Goal: Check status: Check status

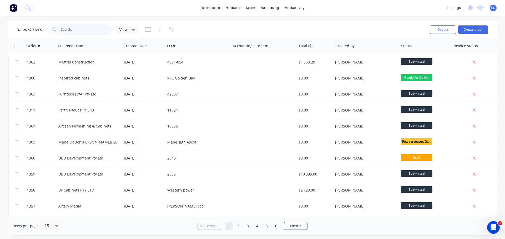
click at [89, 29] on input "text" at bounding box center [86, 29] width 51 height 11
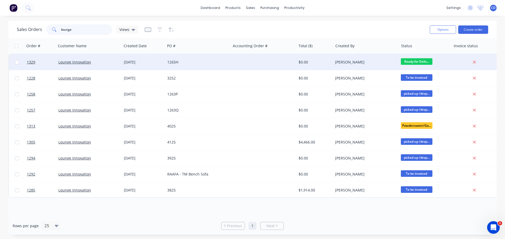
type input "lounge"
click at [145, 64] on div "[DATE]" at bounding box center [143, 62] width 39 height 5
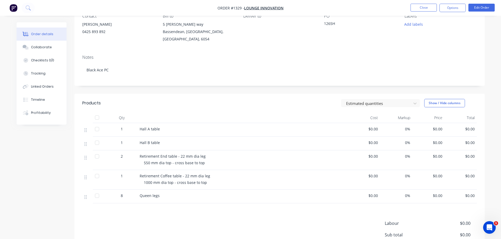
scroll to position [53, 0]
click at [48, 48] on div "Collaborate" at bounding box center [41, 47] width 21 height 5
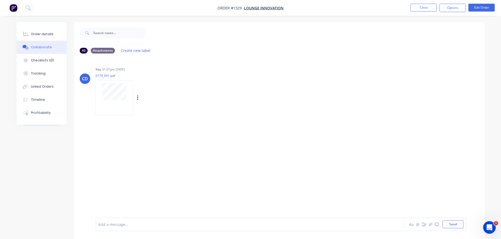
click at [119, 103] on div at bounding box center [114, 98] width 38 height 34
click at [49, 34] on div "Order details" at bounding box center [42, 34] width 22 height 5
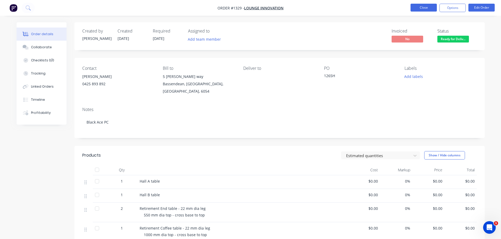
click at [419, 8] on button "Close" at bounding box center [423, 8] width 26 height 8
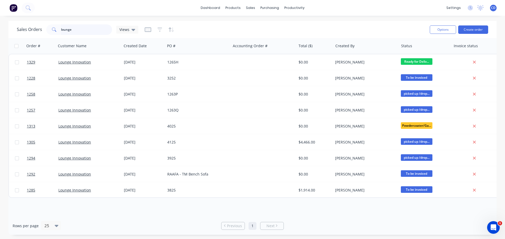
click at [72, 28] on input "lounge" at bounding box center [86, 29] width 51 height 11
type input "l"
type input "lounge"
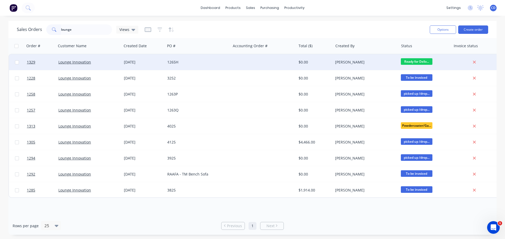
click at [127, 60] on div "[DATE]" at bounding box center [143, 62] width 39 height 5
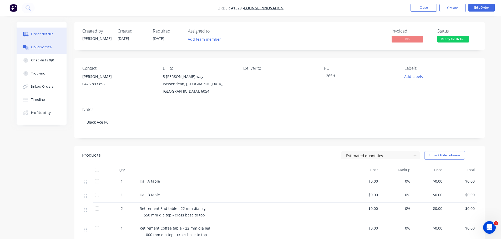
click at [52, 47] on button "Collaborate" at bounding box center [42, 47] width 50 height 13
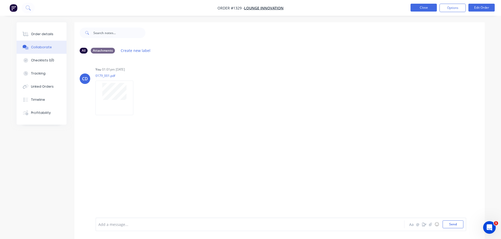
click at [415, 8] on button "Close" at bounding box center [423, 8] width 26 height 8
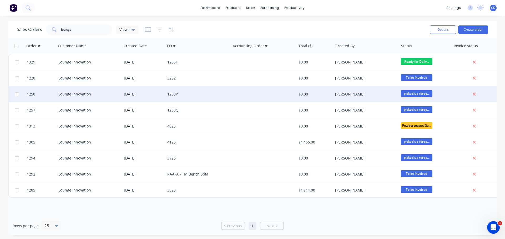
click at [142, 96] on div "[DATE]" at bounding box center [143, 94] width 39 height 5
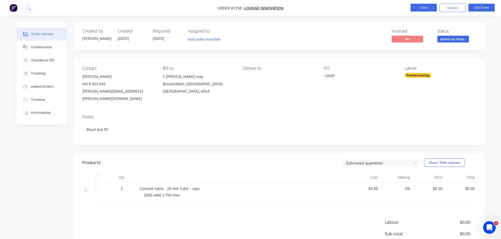
click at [420, 8] on button "Close" at bounding box center [423, 8] width 26 height 8
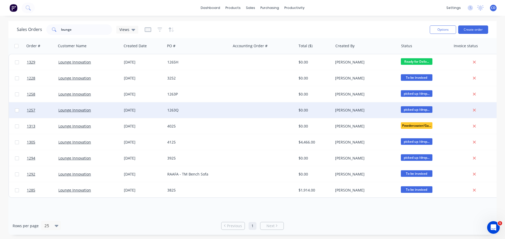
click at [148, 108] on div "[DATE]" at bounding box center [143, 110] width 39 height 5
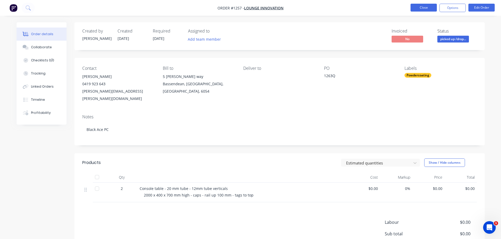
click at [422, 6] on button "Close" at bounding box center [423, 8] width 26 height 8
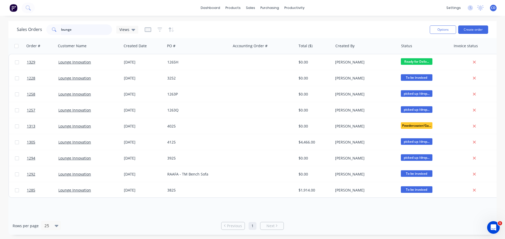
click at [89, 33] on input "lounge" at bounding box center [86, 29] width 51 height 11
type input "l"
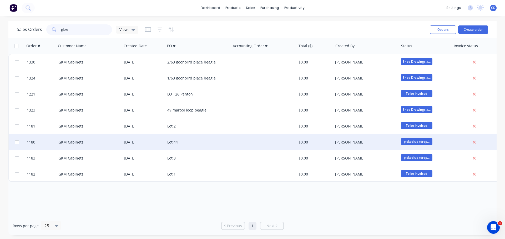
type input "gkm"
click at [177, 140] on div "Lot 44" at bounding box center [196, 142] width 58 height 5
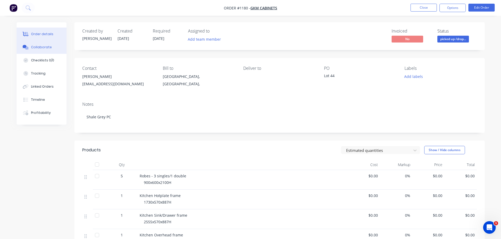
click at [54, 44] on button "Collaborate" at bounding box center [42, 47] width 50 height 13
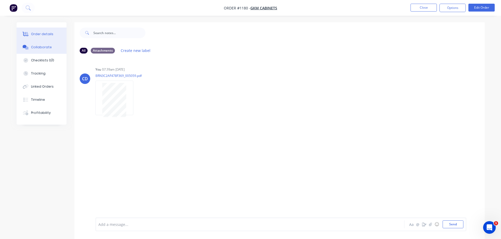
click at [44, 34] on div "Order details" at bounding box center [42, 34] width 22 height 5
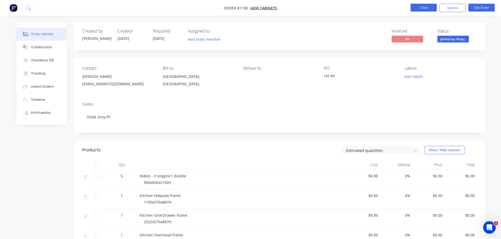
click at [427, 8] on button "Close" at bounding box center [423, 8] width 26 height 8
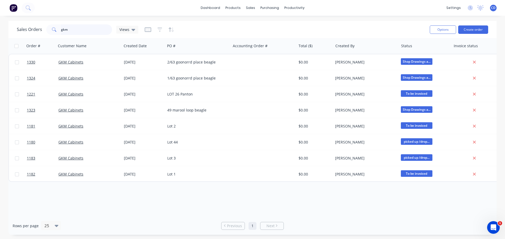
click at [80, 30] on input "gkm" at bounding box center [86, 29] width 51 height 11
type input "g"
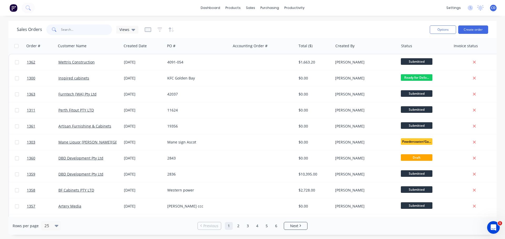
click at [66, 27] on input "text" at bounding box center [86, 29] width 51 height 11
type input "master"
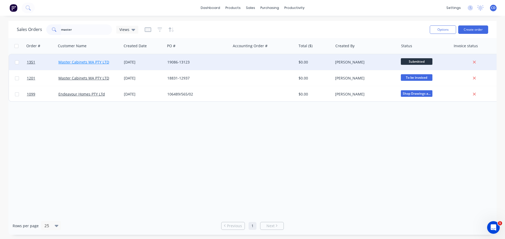
click at [97, 62] on link "Master Cabinets WA PTY LTD" at bounding box center [83, 62] width 51 height 5
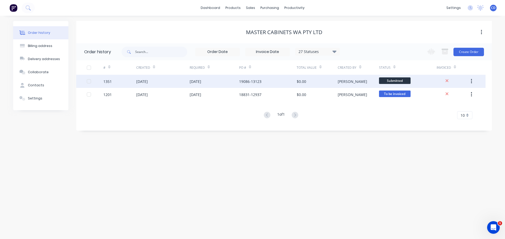
click at [225, 79] on div "[DATE]" at bounding box center [213, 81] width 49 height 13
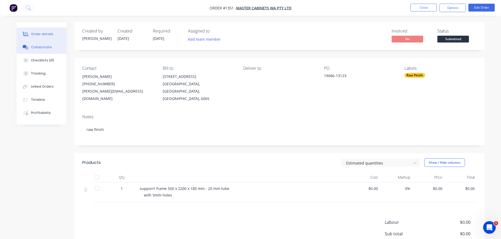
click at [41, 49] on div "Collaborate" at bounding box center [41, 47] width 21 height 5
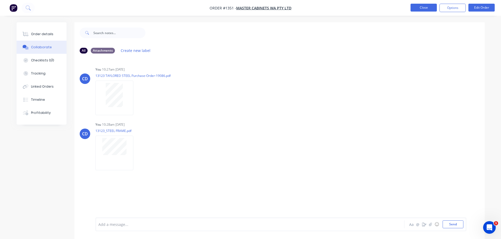
click at [422, 9] on button "Close" at bounding box center [423, 8] width 26 height 8
